Goal: Complete application form

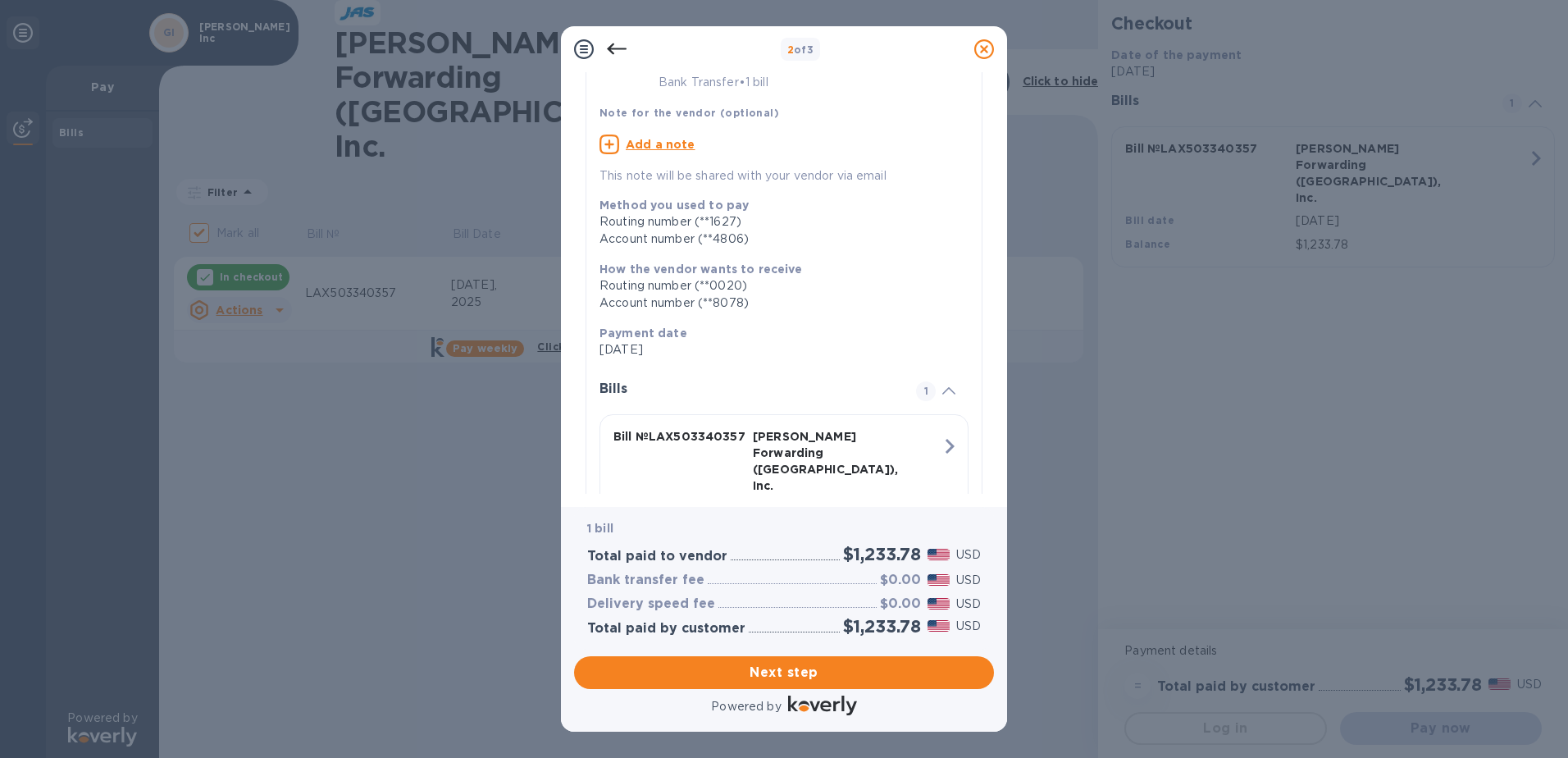
scroll to position [156, 0]
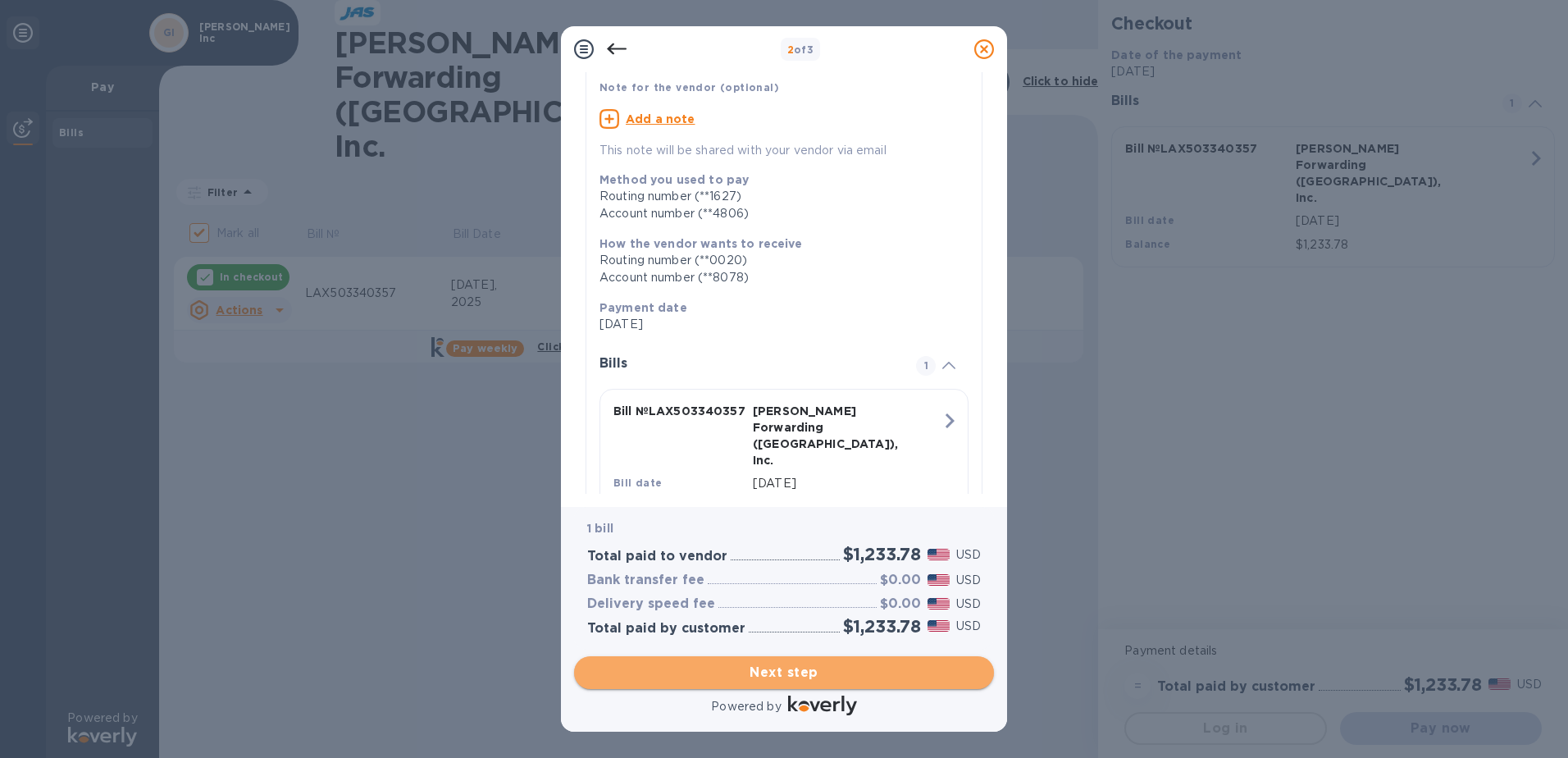
click at [827, 678] on span "Next step" at bounding box center [784, 672] width 394 height 20
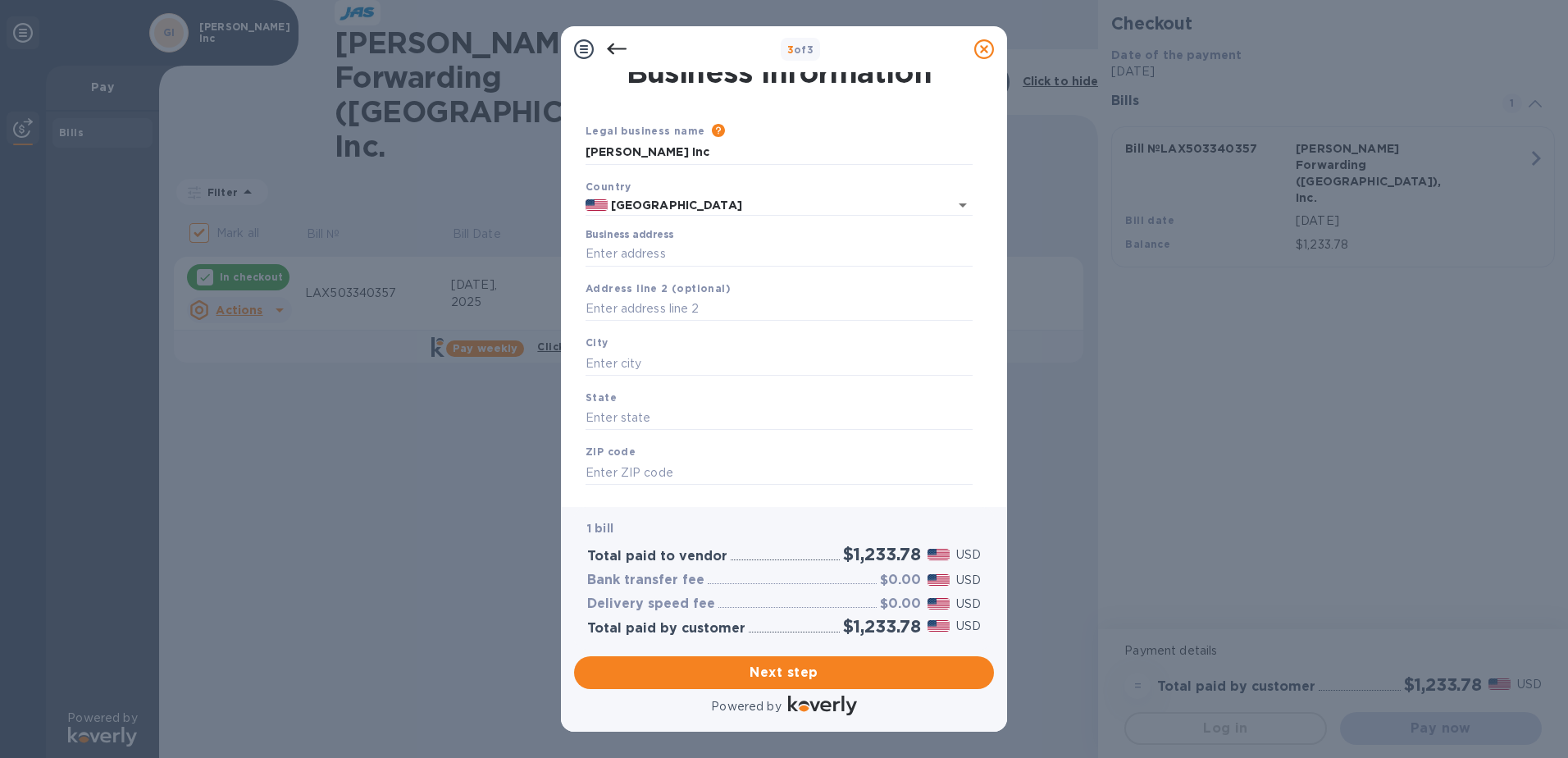
scroll to position [0, 0]
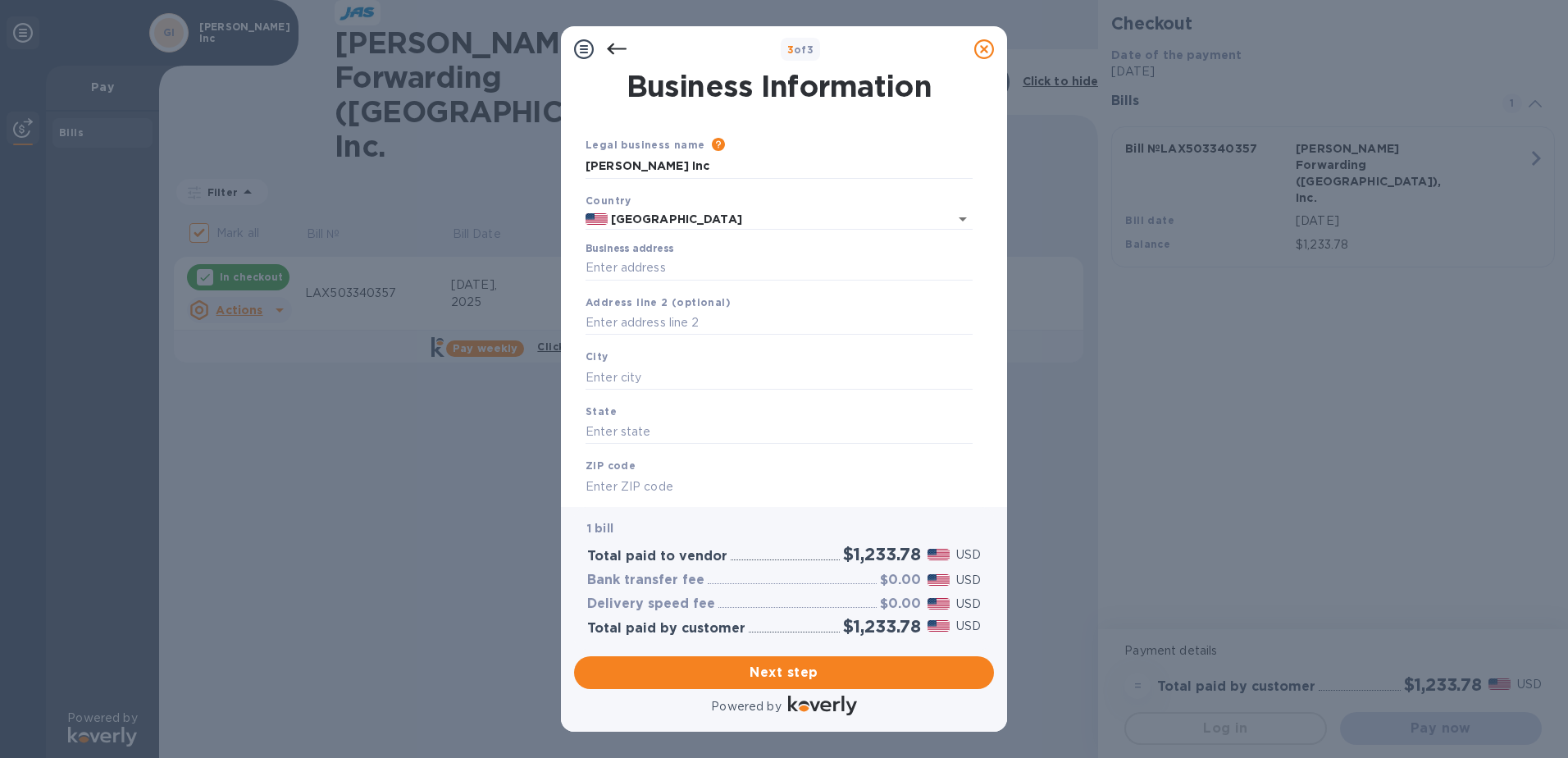
click at [706, 254] on div "Business address" at bounding box center [779, 262] width 387 height 37
click at [709, 264] on input "Business address" at bounding box center [779, 269] width 387 height 25
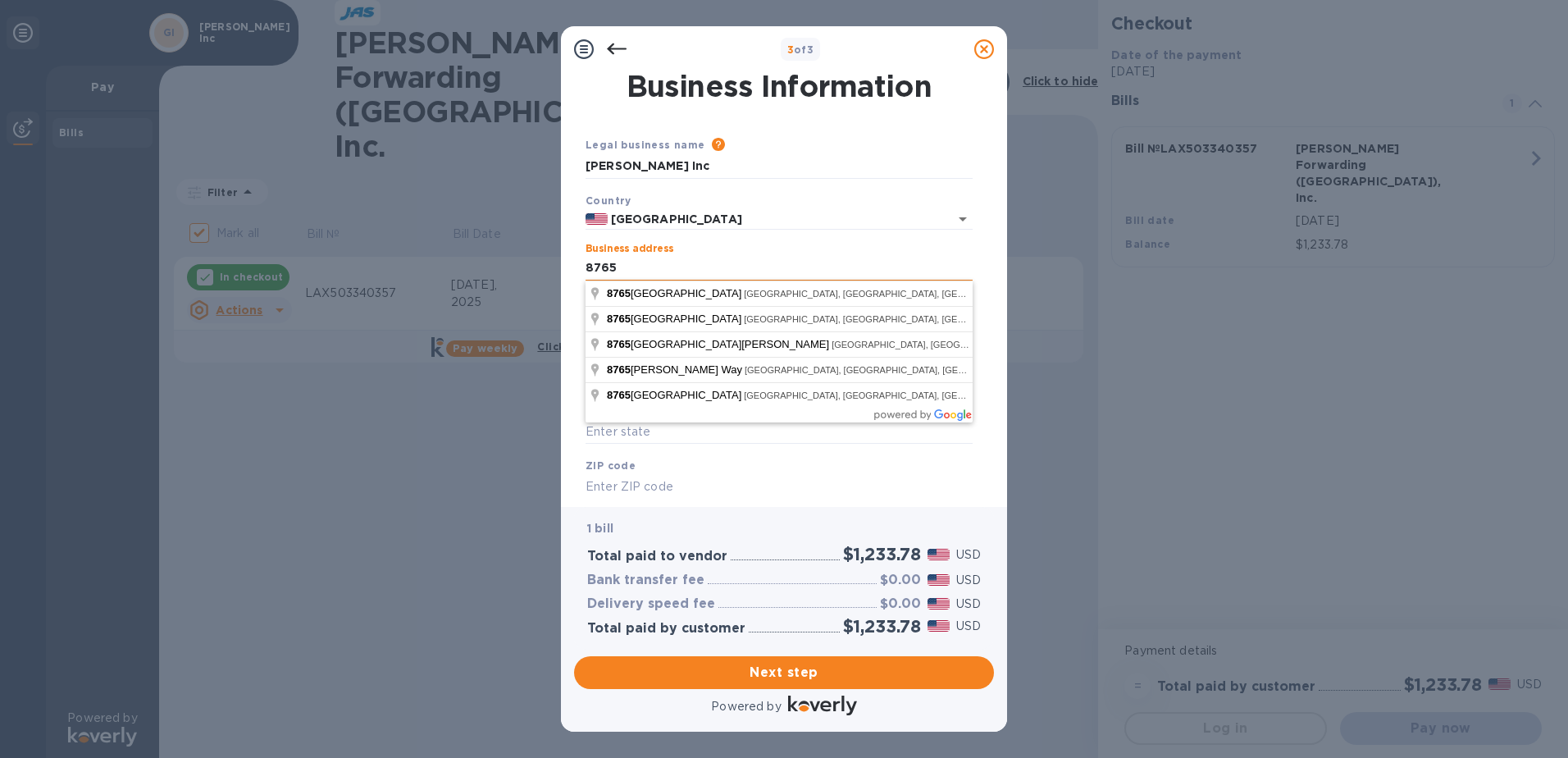
type input "[STREET_ADDRESS]"
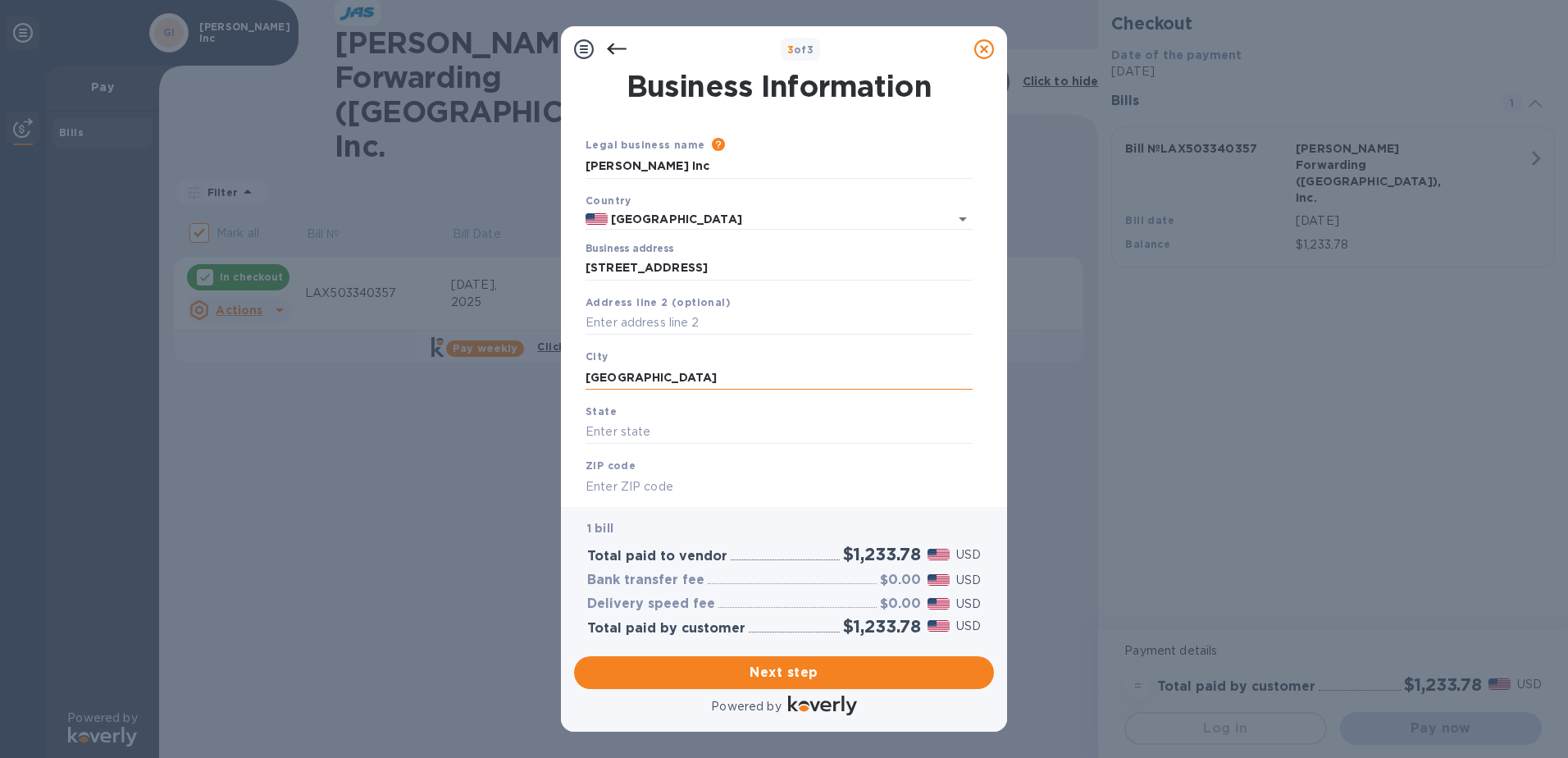
type input "[GEOGRAPHIC_DATA]"
type input "CA"
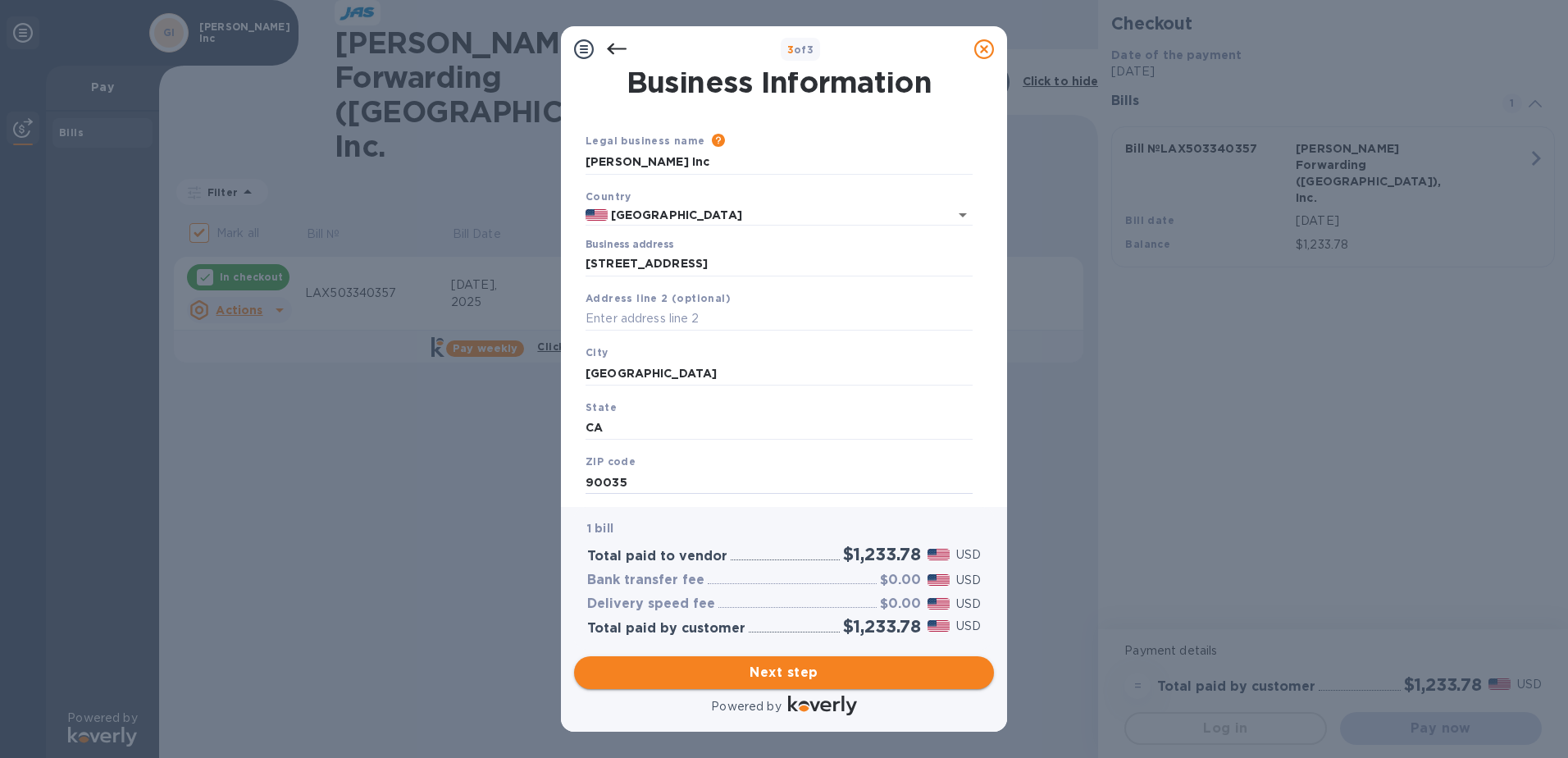
type input "90035"
click at [796, 674] on span "Next step" at bounding box center [784, 672] width 394 height 20
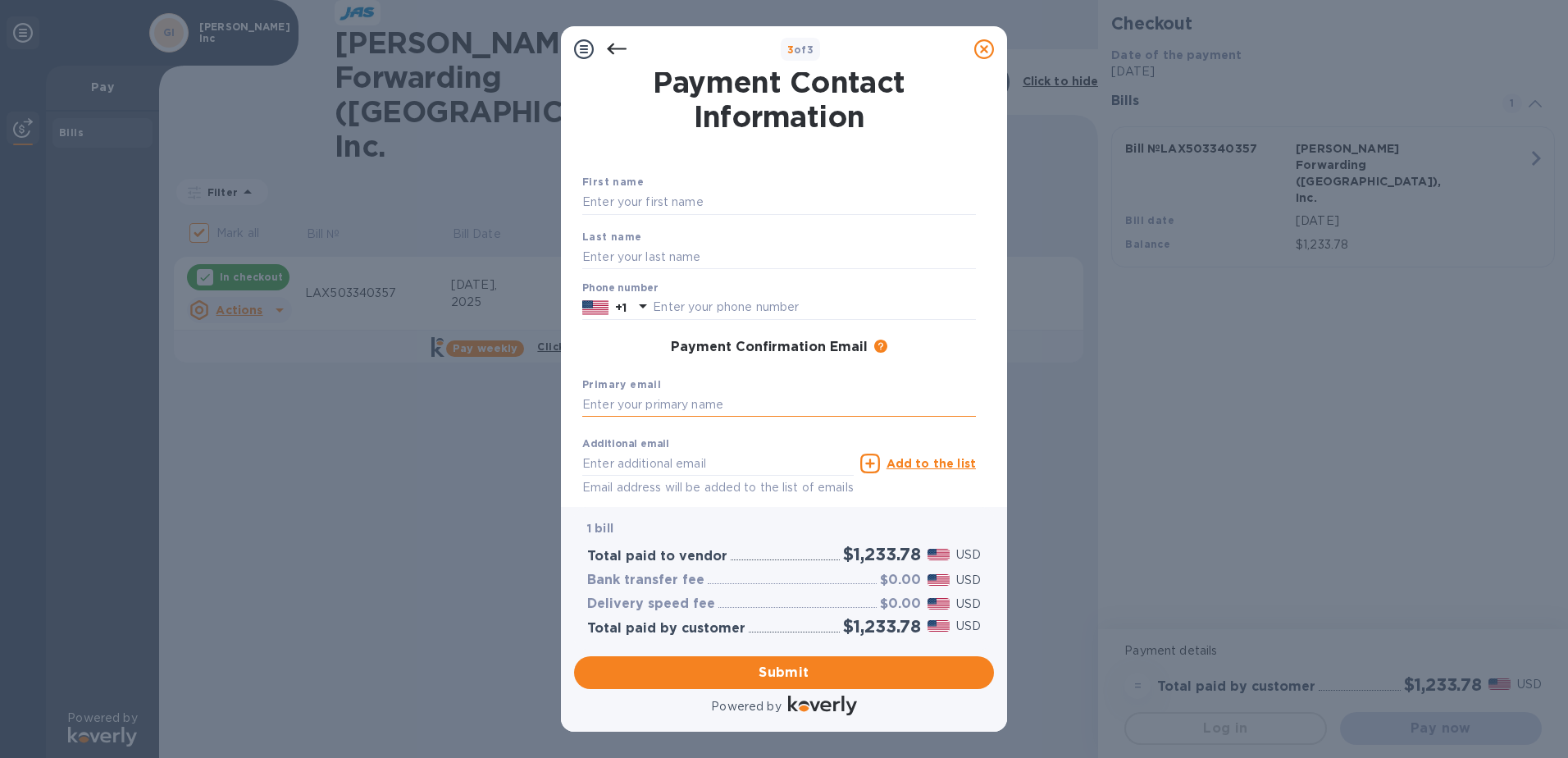
click at [668, 400] on input "text" at bounding box center [779, 405] width 394 height 25
click at [693, 216] on div "First name" at bounding box center [779, 194] width 406 height 55
click at [698, 199] on input "text" at bounding box center [779, 203] width 394 height 25
type input "t"
type input "[PERSON_NAME]"
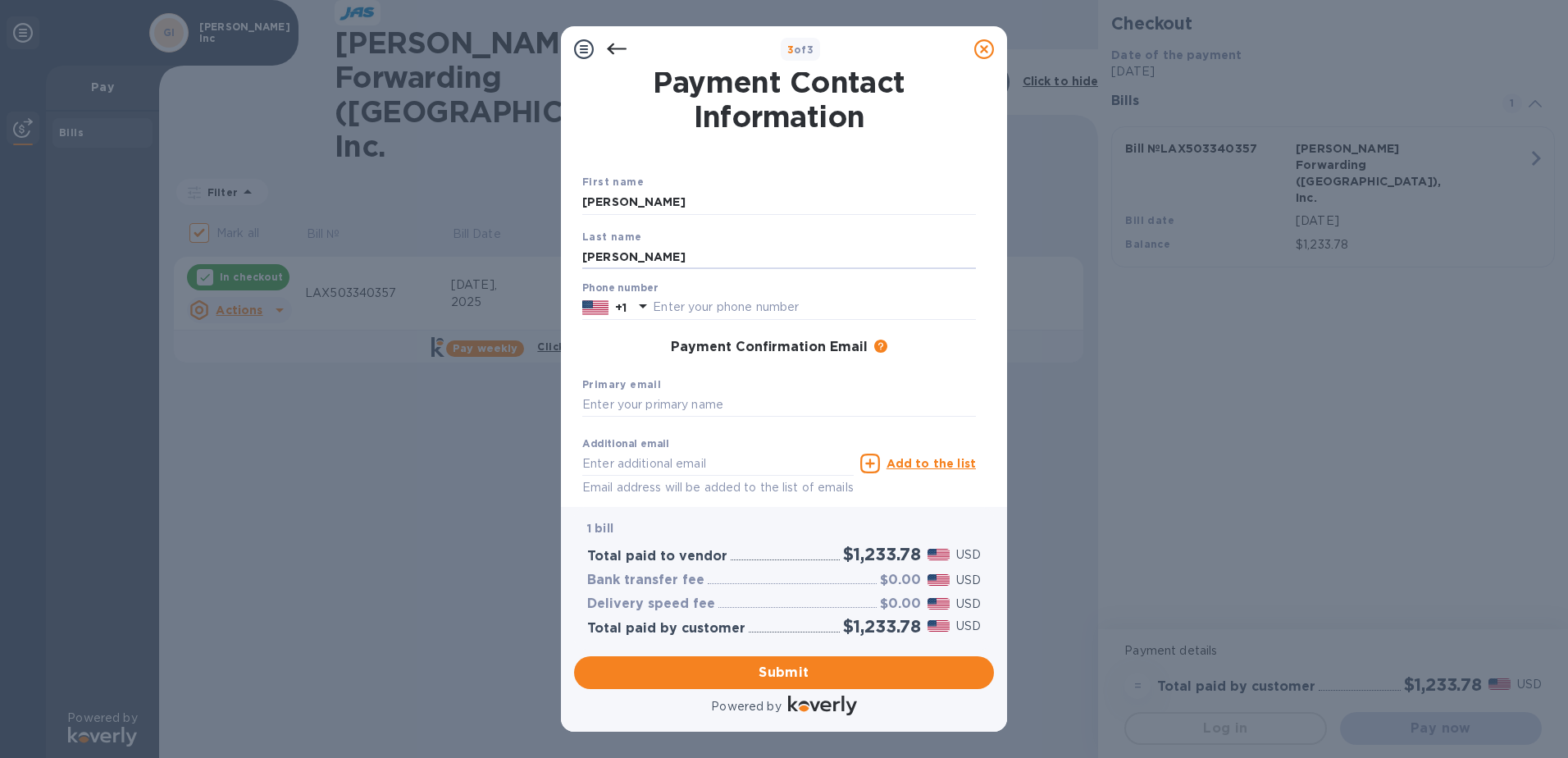
type input "[PERSON_NAME]"
type input "3106667726"
type input "[EMAIL_ADDRESS][DOMAIN_NAME]"
click at [721, 452] on div "Additional email [EMAIL_ADDRESS][DOMAIN_NAME] Email address will be added to th…" at bounding box center [718, 467] width 271 height 59
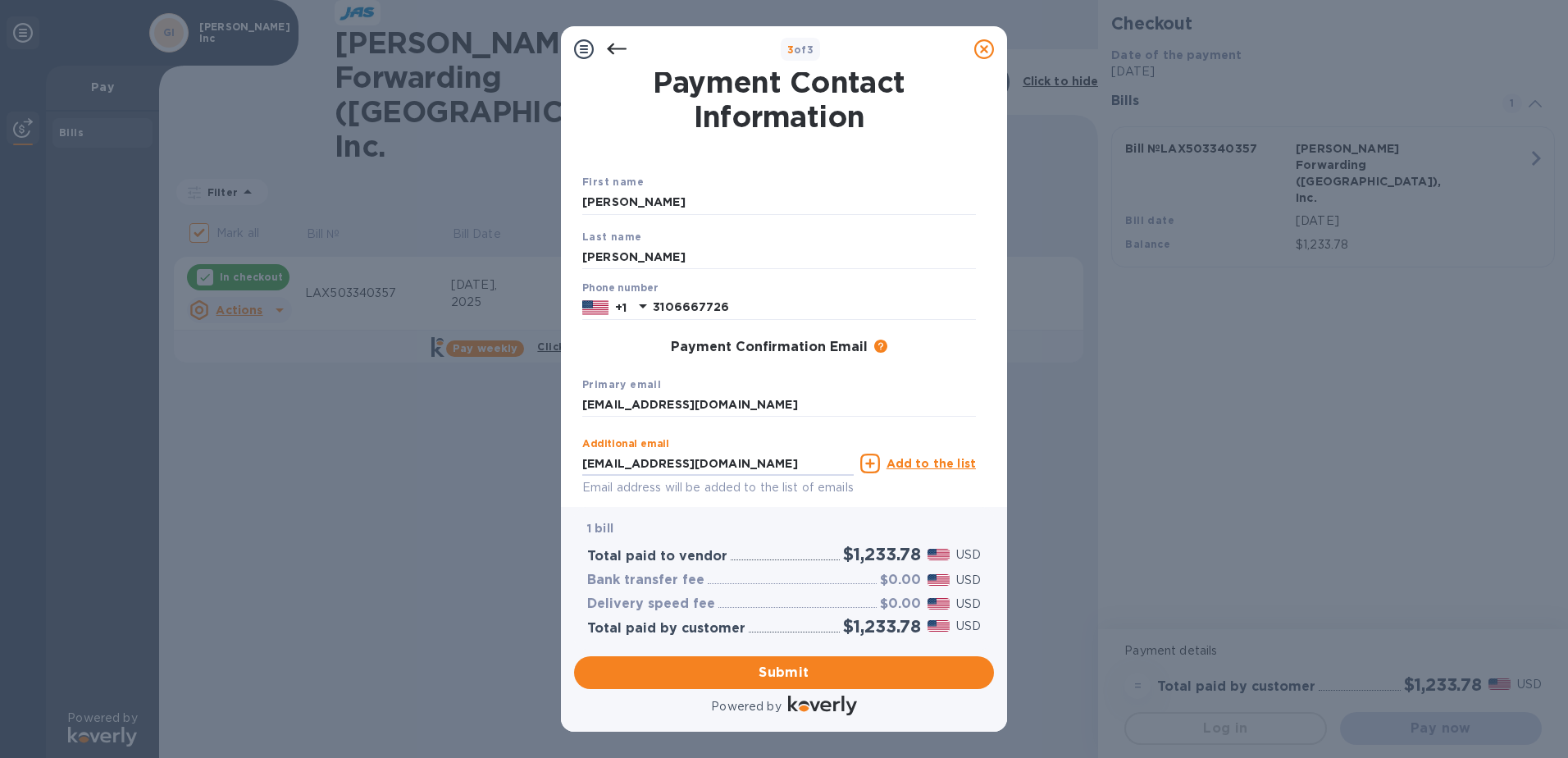
drag, startPoint x: 687, startPoint y: 457, endPoint x: 555, endPoint y: 449, distance: 132.2
click at [556, 449] on div "3 of 3 Payment Contact Information First name [PERSON_NAME] Last name [PERSON_N…" at bounding box center [784, 379] width 1568 height 758
click at [839, 668] on span "Submit" at bounding box center [784, 672] width 394 height 20
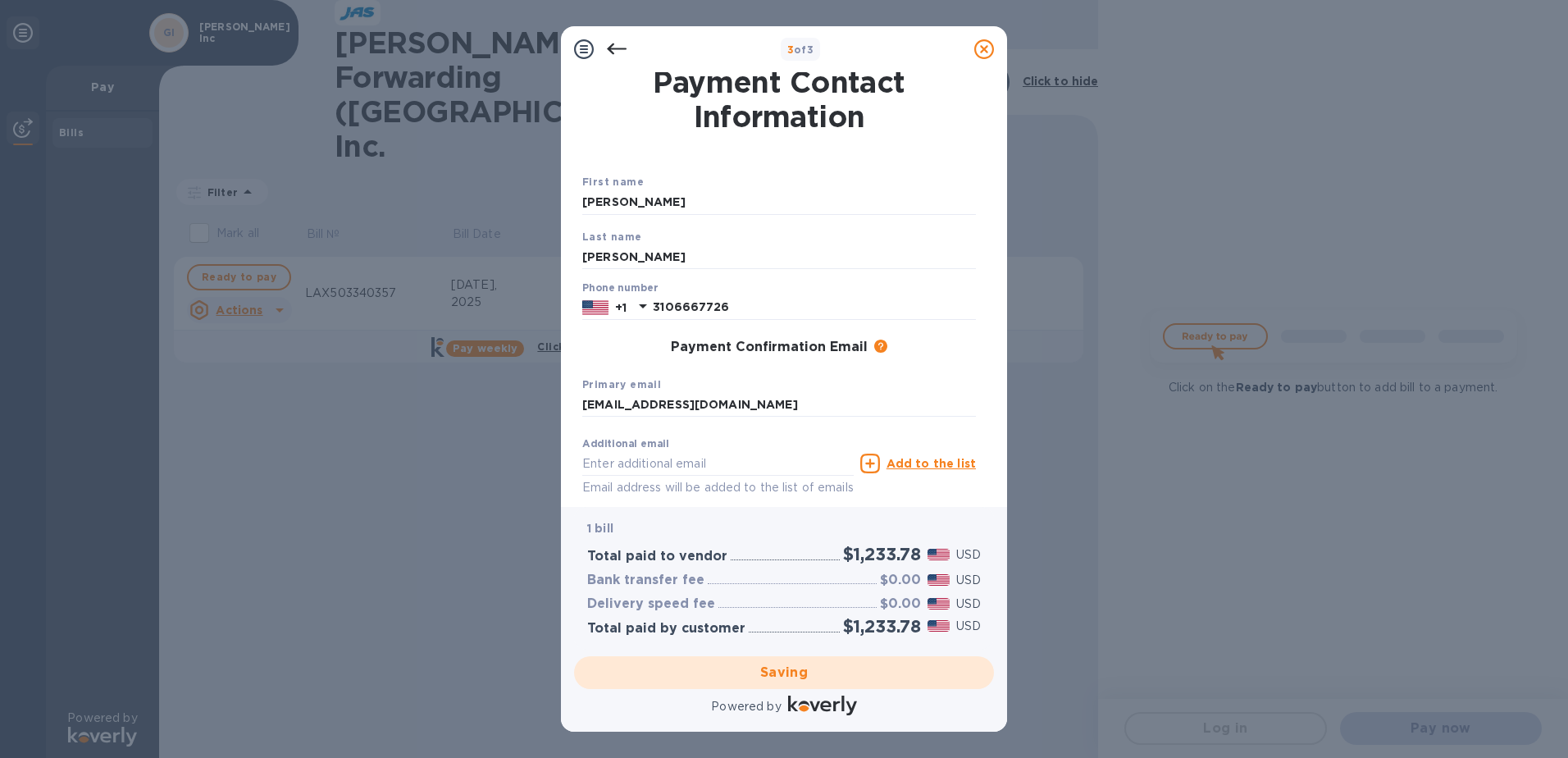
checkbox input "false"
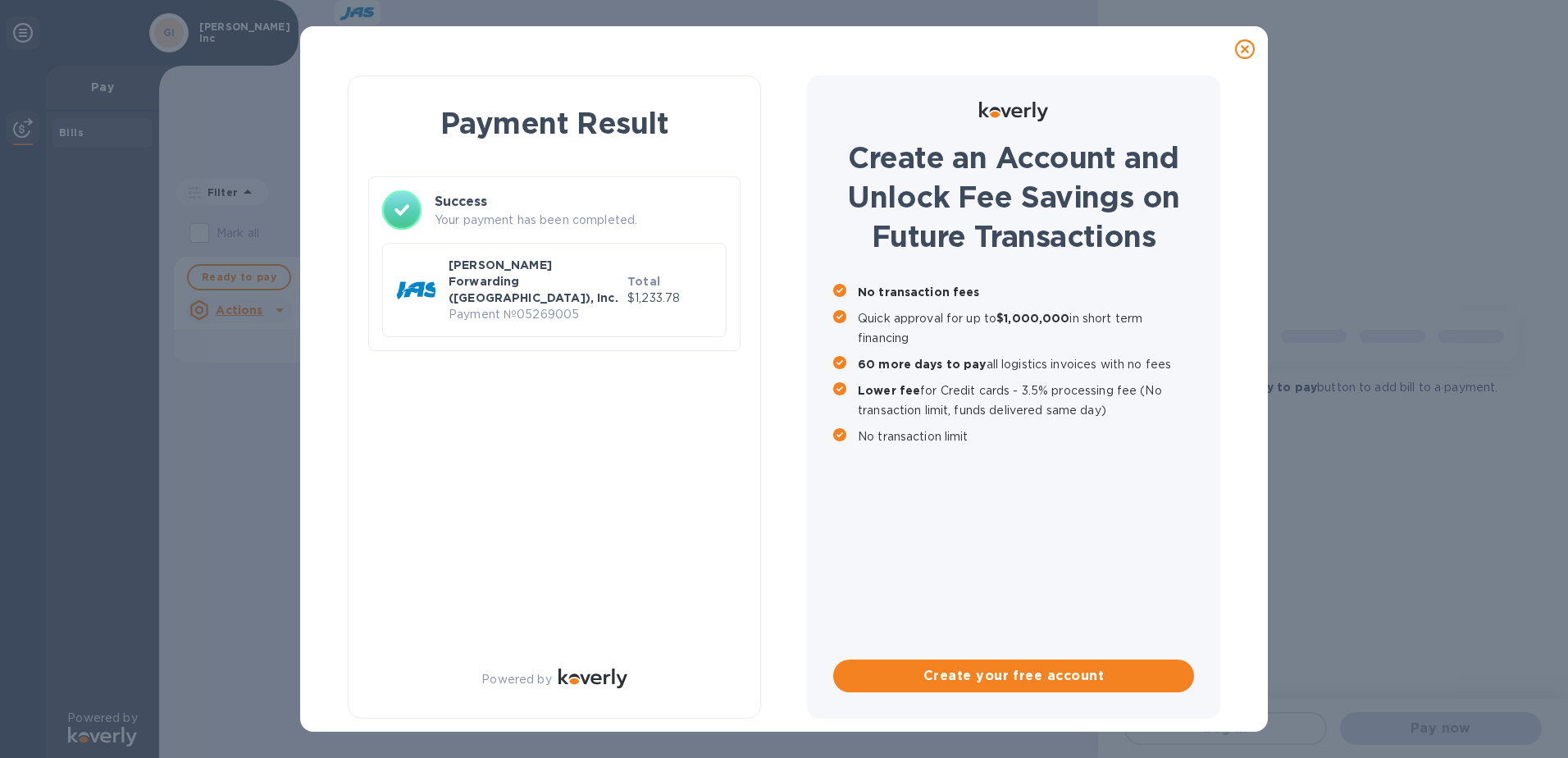
scroll to position [0, 0]
